Goal: Information Seeking & Learning: Learn about a topic

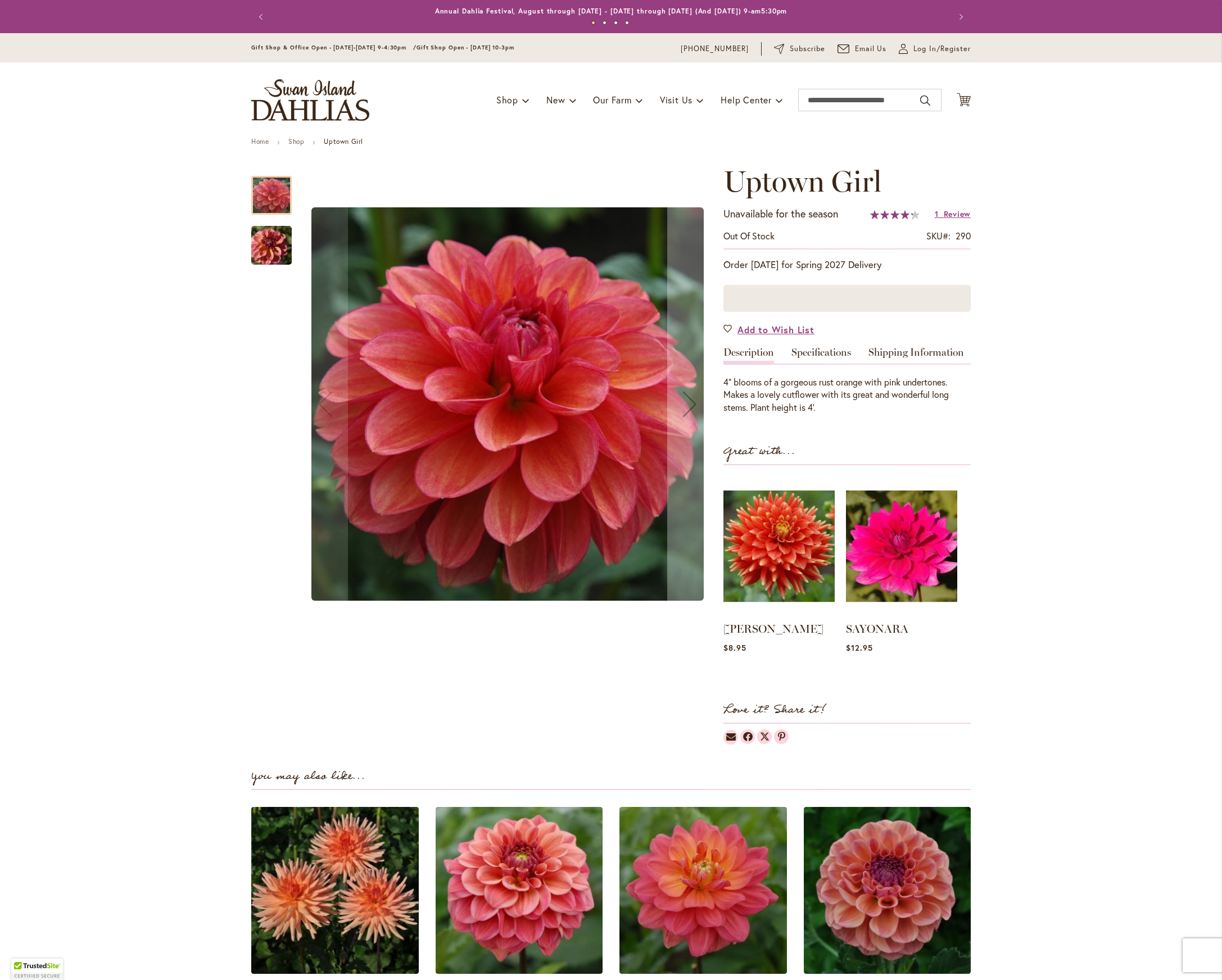
click at [253, 242] on img "Uptown Girl" at bounding box center [271, 245] width 81 height 54
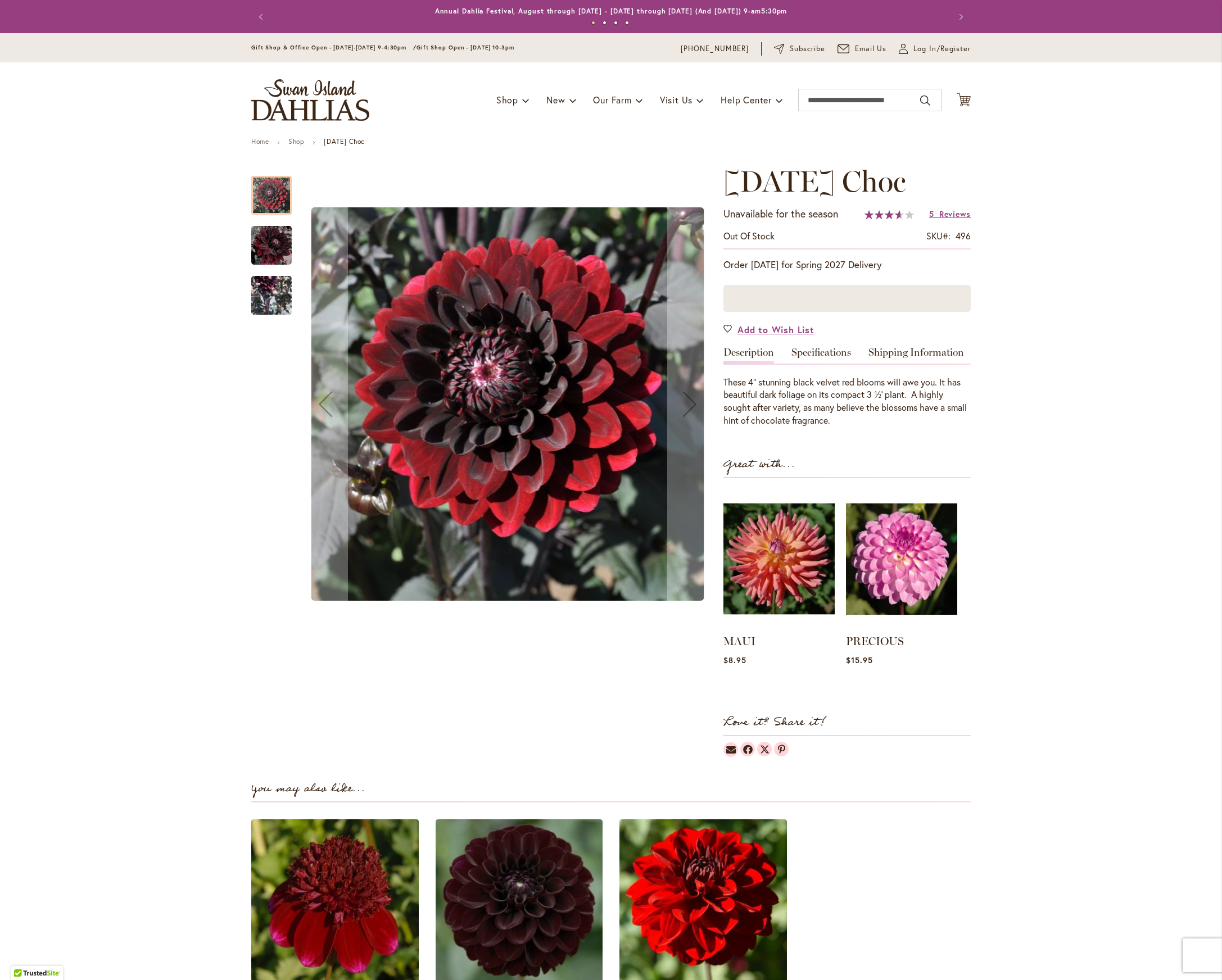
click at [255, 230] on img "Karma Choc" at bounding box center [271, 246] width 40 height 42
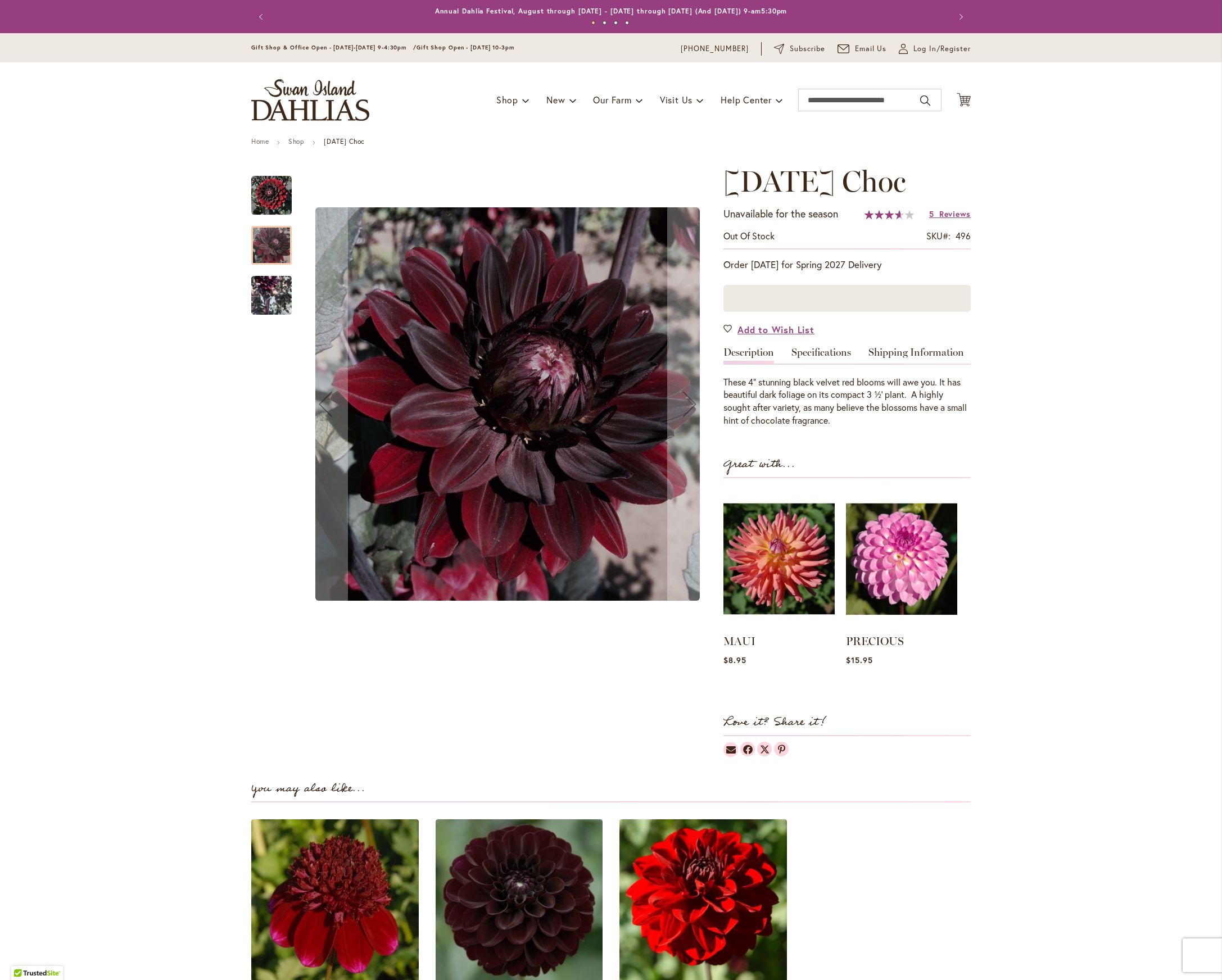
click at [268, 289] on img "Karma Choc" at bounding box center [271, 295] width 40 height 82
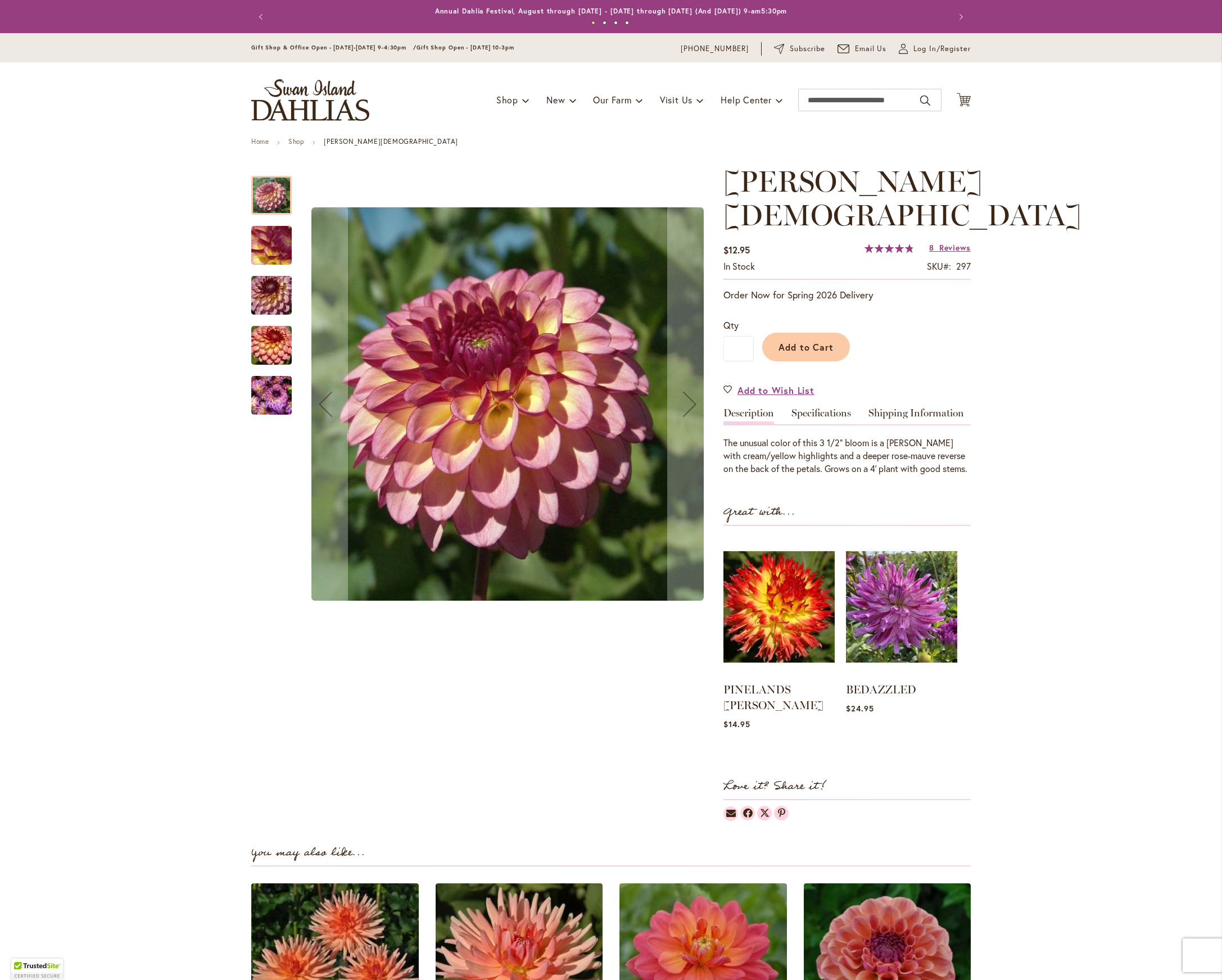
click at [267, 307] on img "Foxy Lady" at bounding box center [271, 295] width 81 height 54
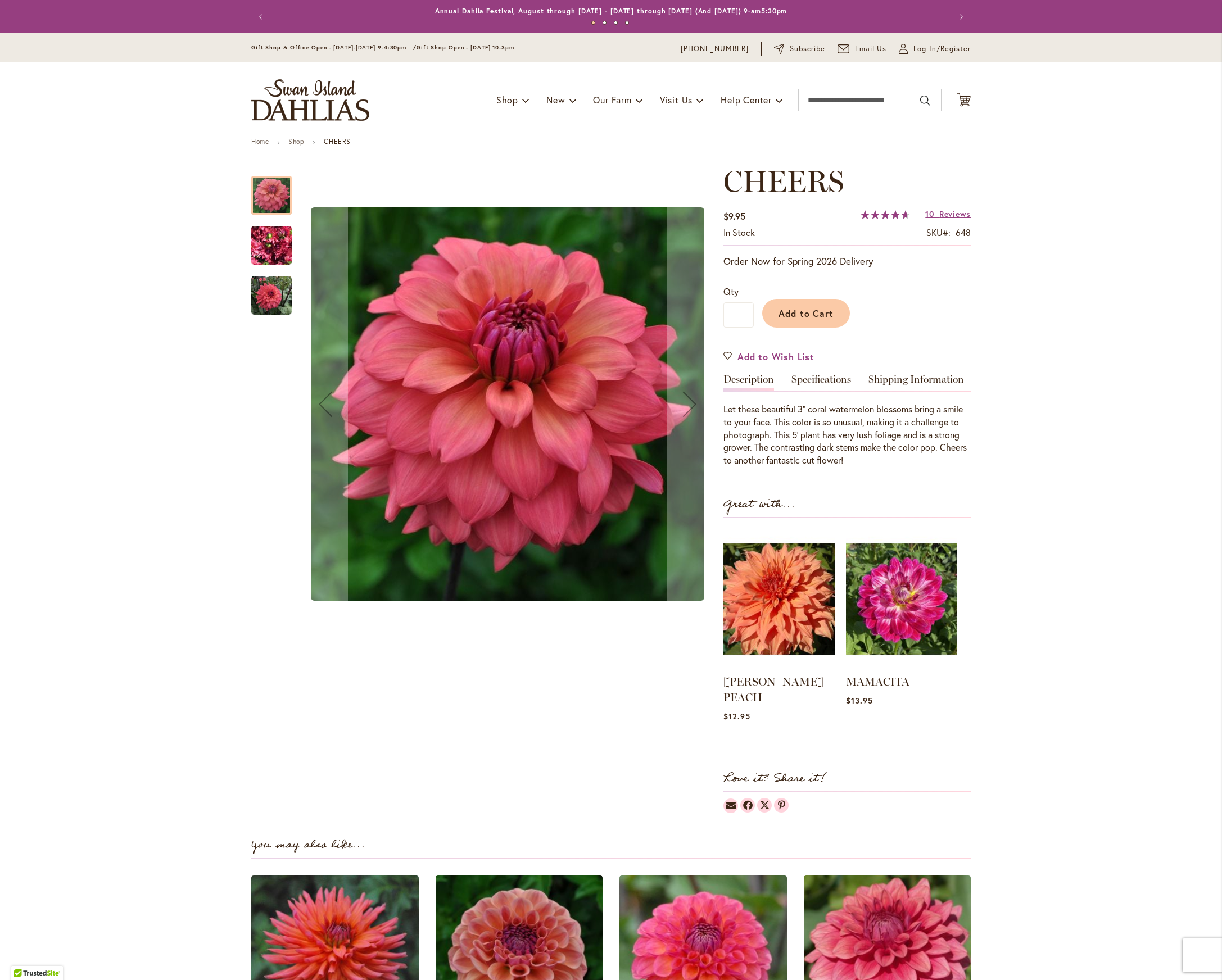
click at [267, 244] on img "CHEERS" at bounding box center [271, 245] width 40 height 54
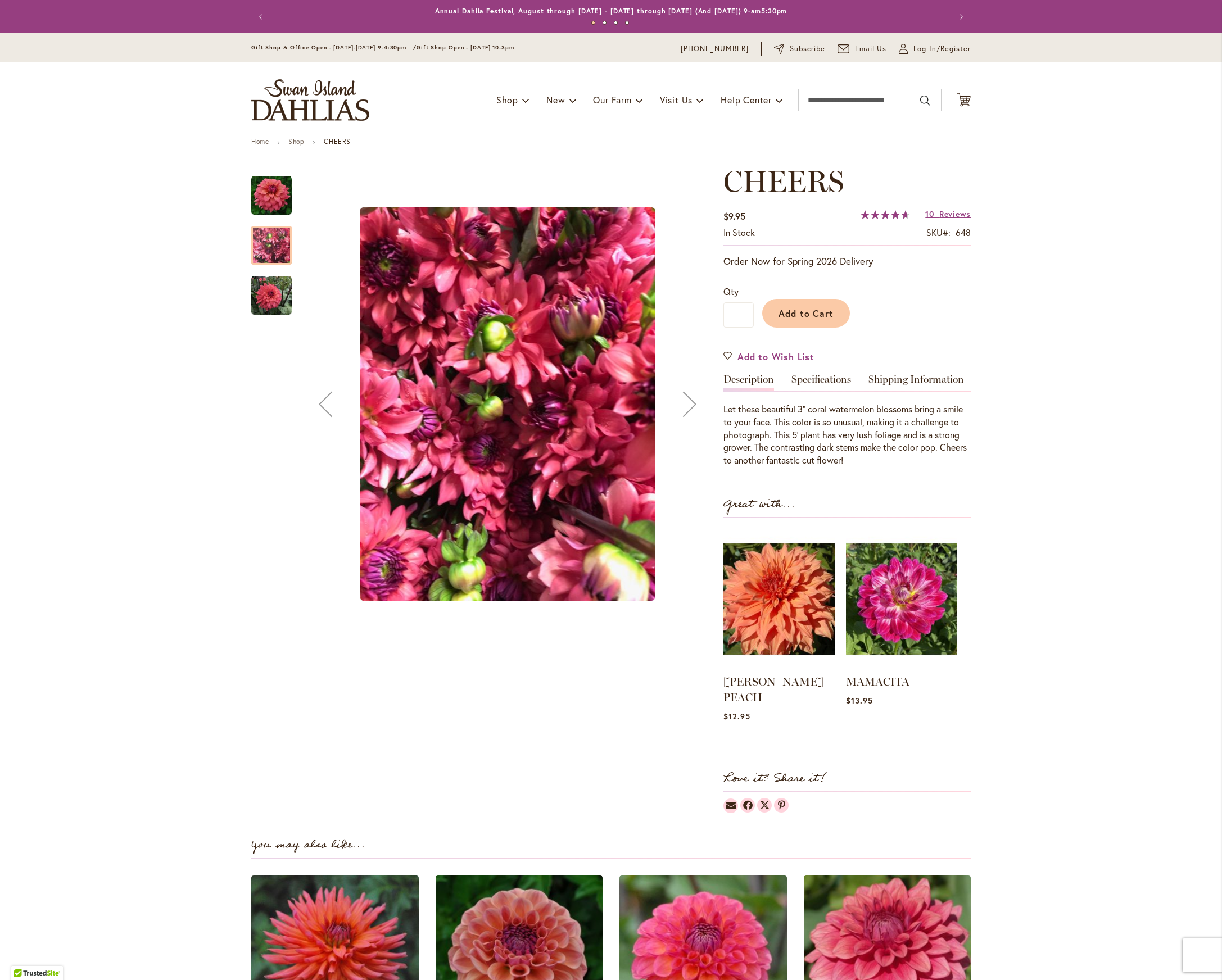
click at [267, 288] on img "CHEERS" at bounding box center [271, 295] width 40 height 40
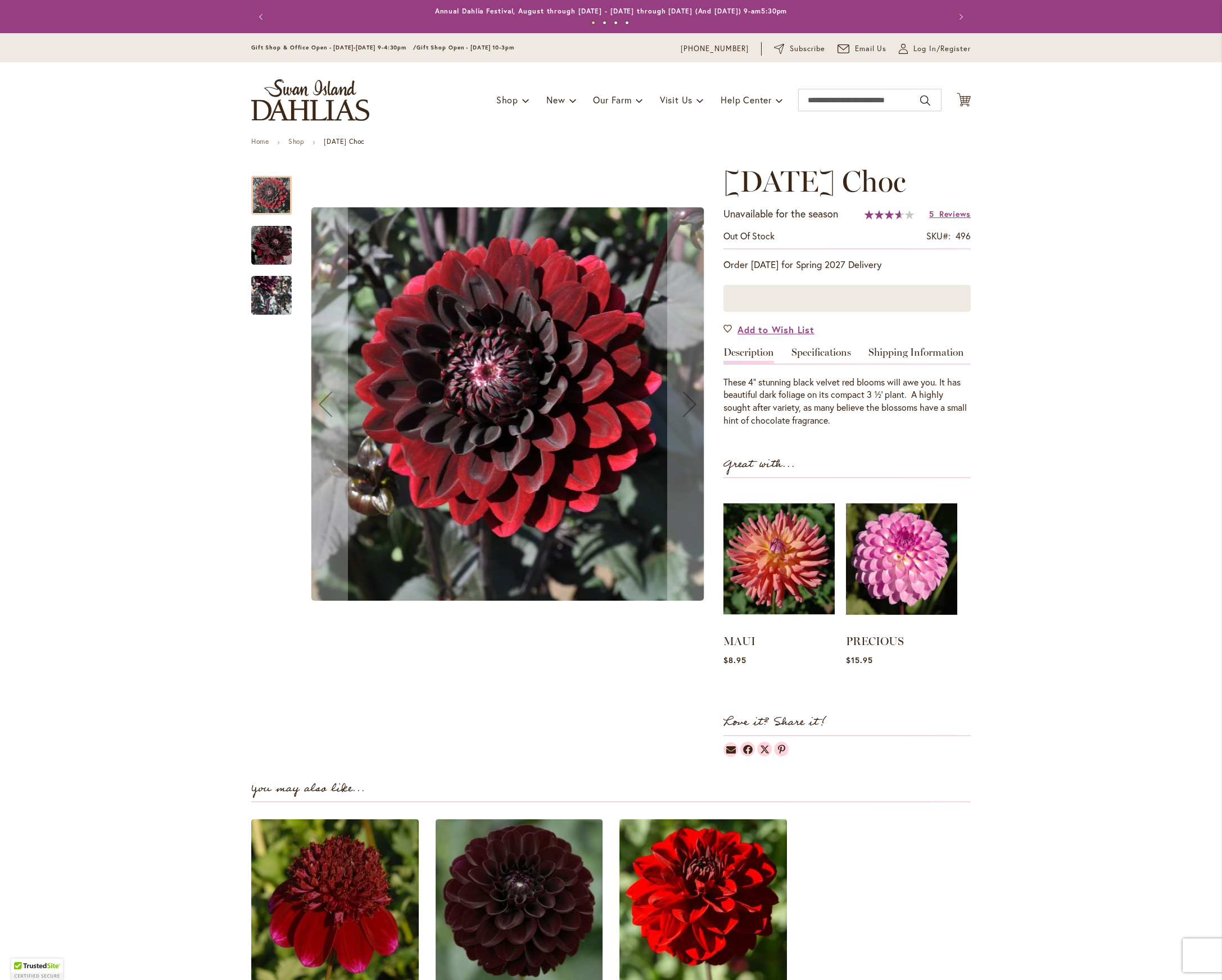
click at [263, 249] on img "Karma Choc" at bounding box center [271, 246] width 40 height 42
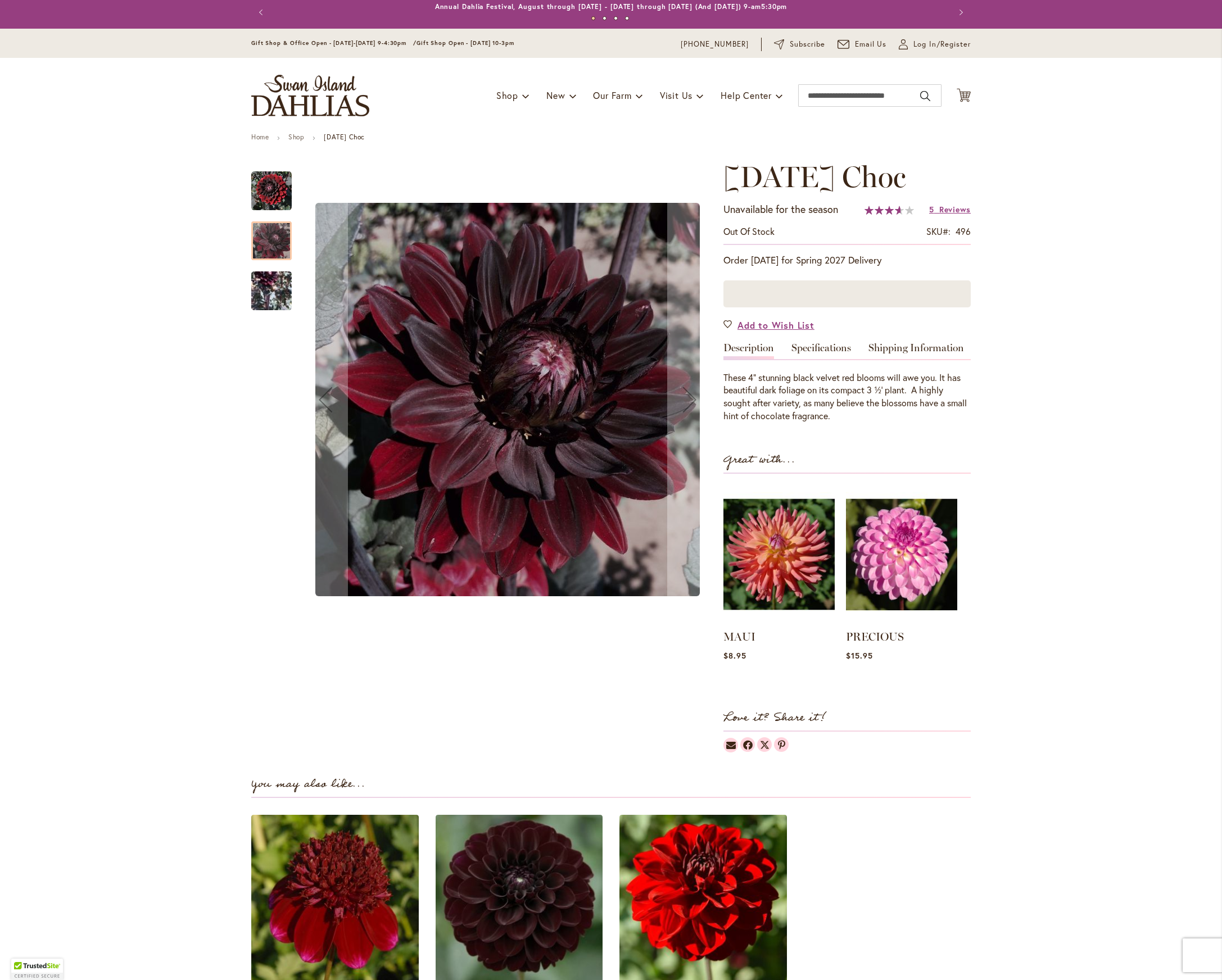
click at [267, 288] on img "Karma Choc" at bounding box center [271, 291] width 40 height 82
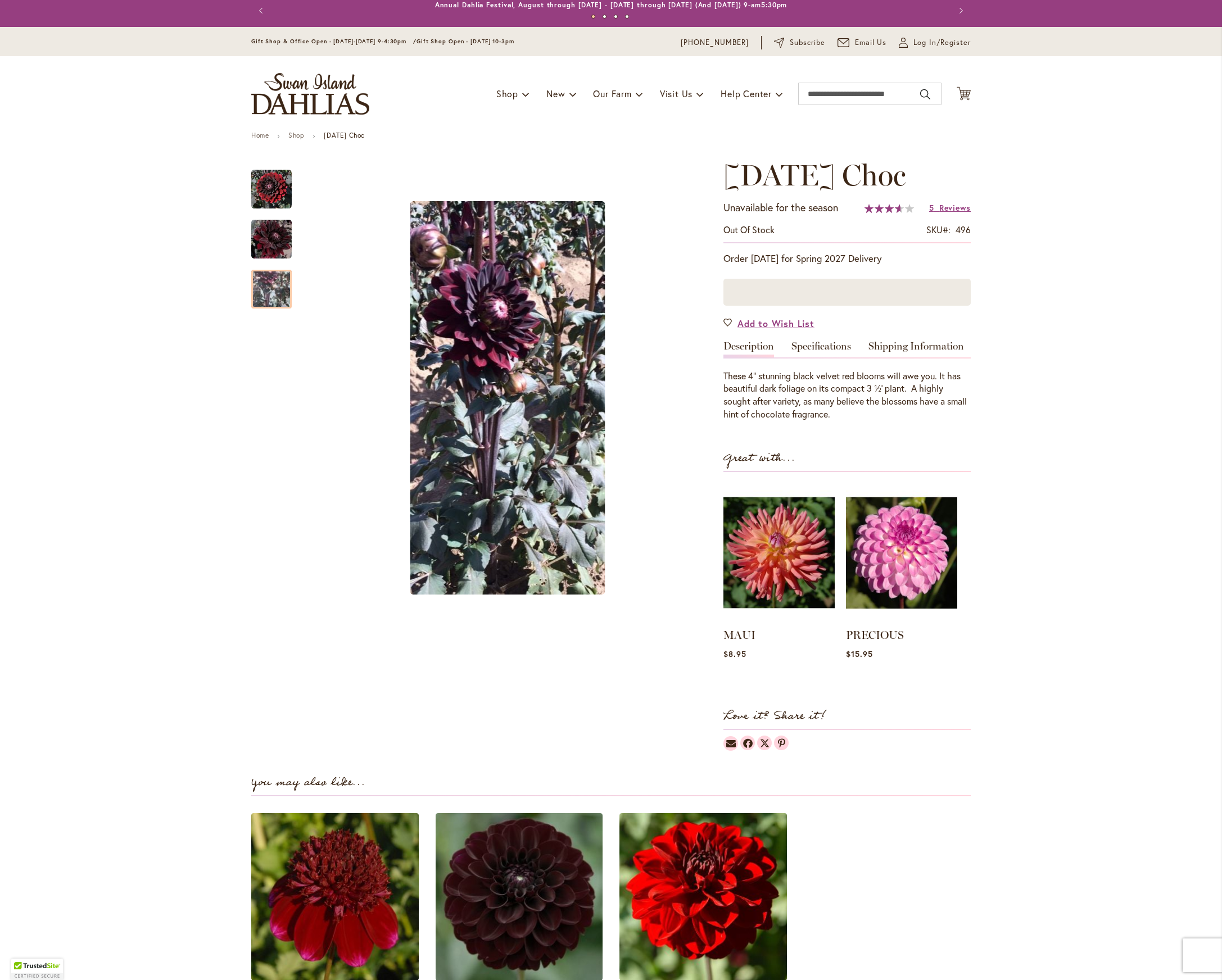
scroll to position [235, 0]
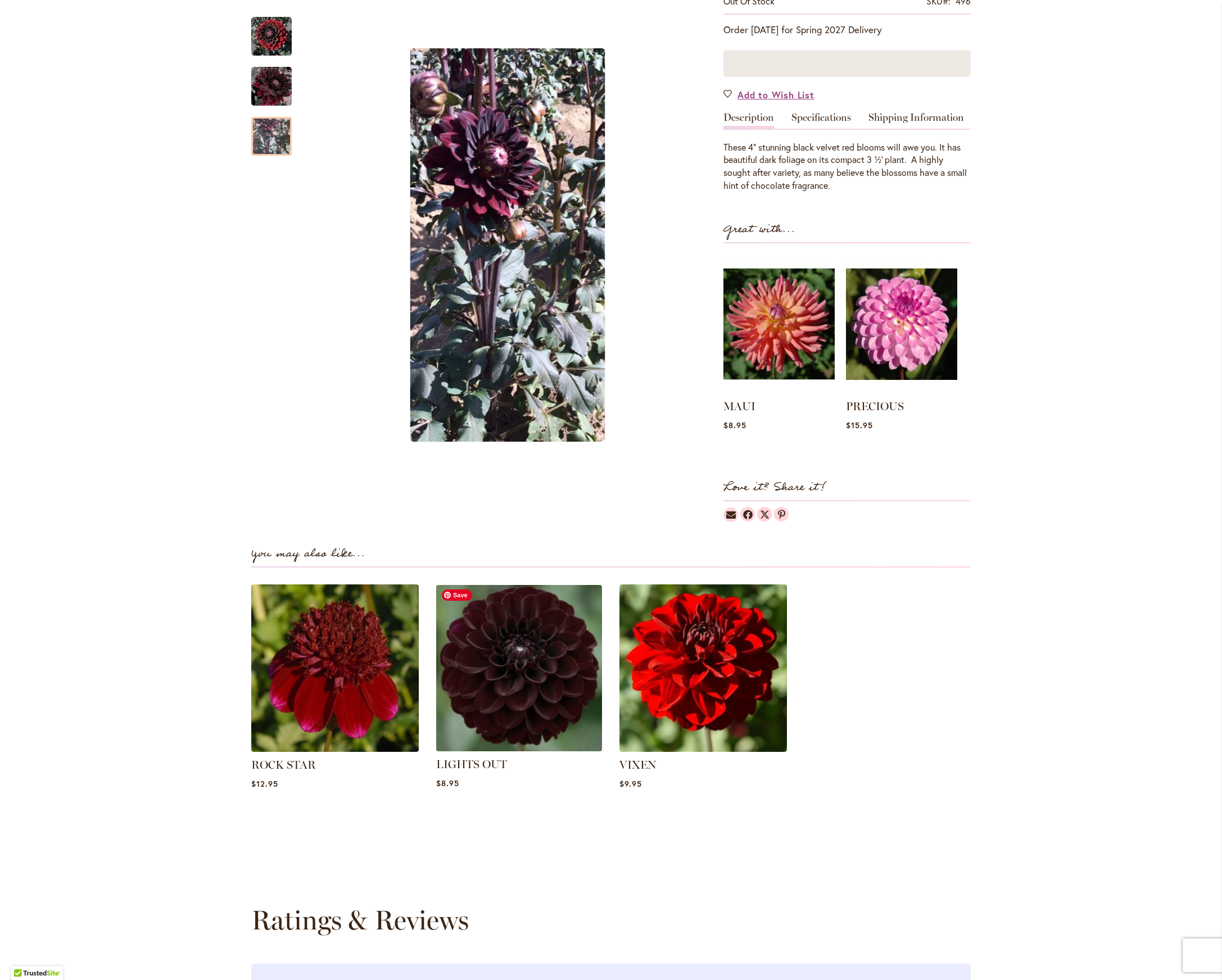
click at [532, 612] on img at bounding box center [519, 669] width 174 height 174
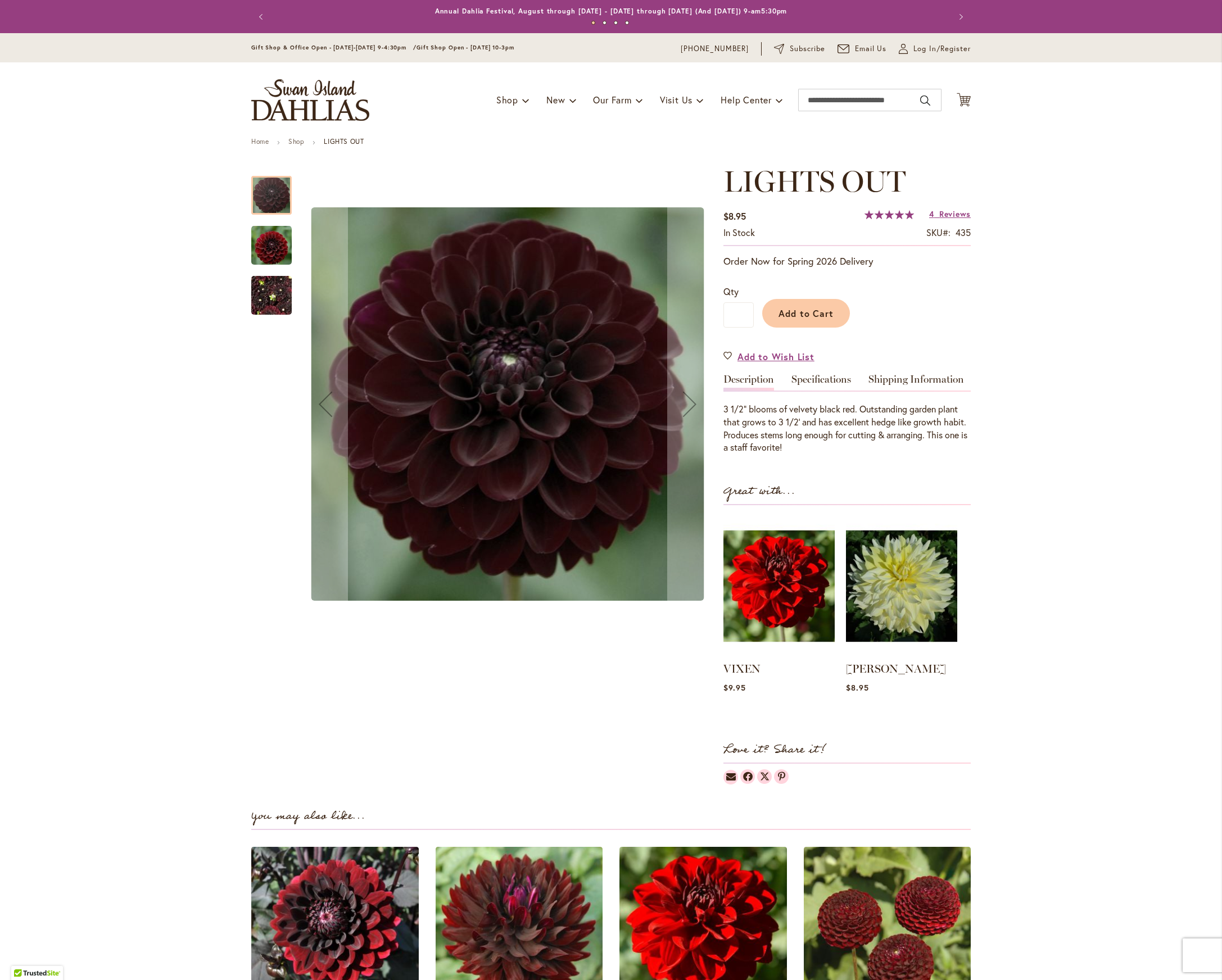
click at [265, 285] on img "LIGHTS OUT" at bounding box center [271, 295] width 40 height 54
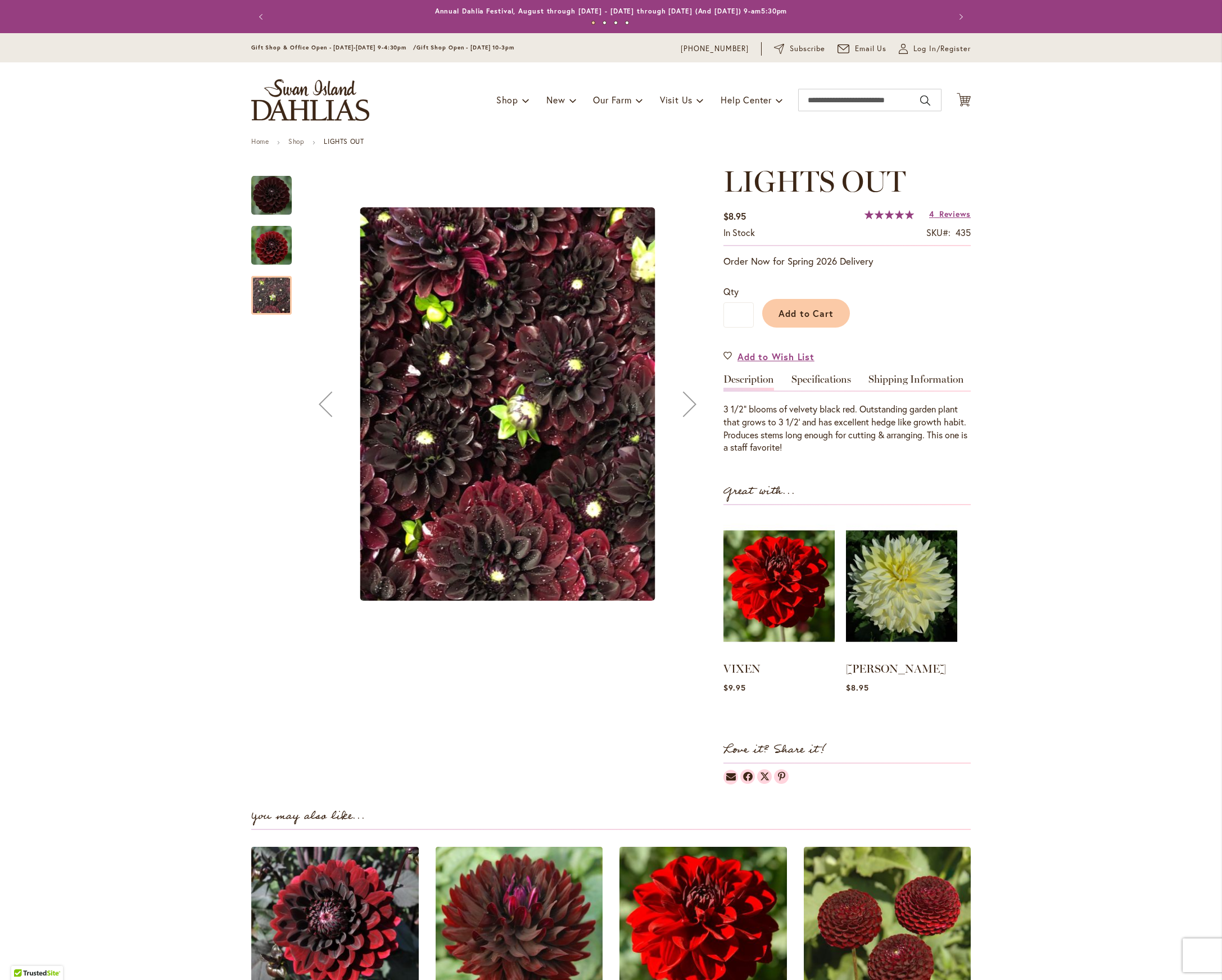
click at [269, 245] on img "LIGHTS OUT" at bounding box center [271, 245] width 40 height 42
